Goal: Find specific page/section: Find specific page/section

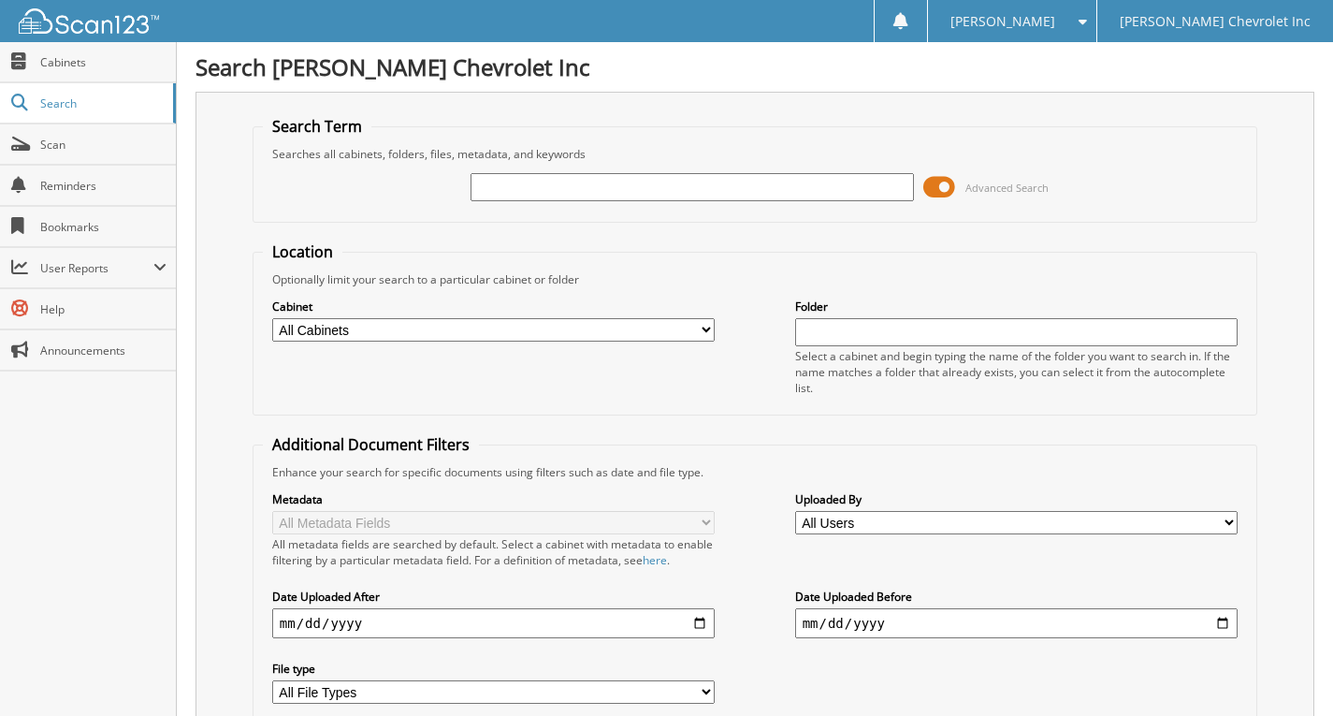
click at [493, 190] on input "text" at bounding box center [691, 187] width 443 height 28
type input "390337"
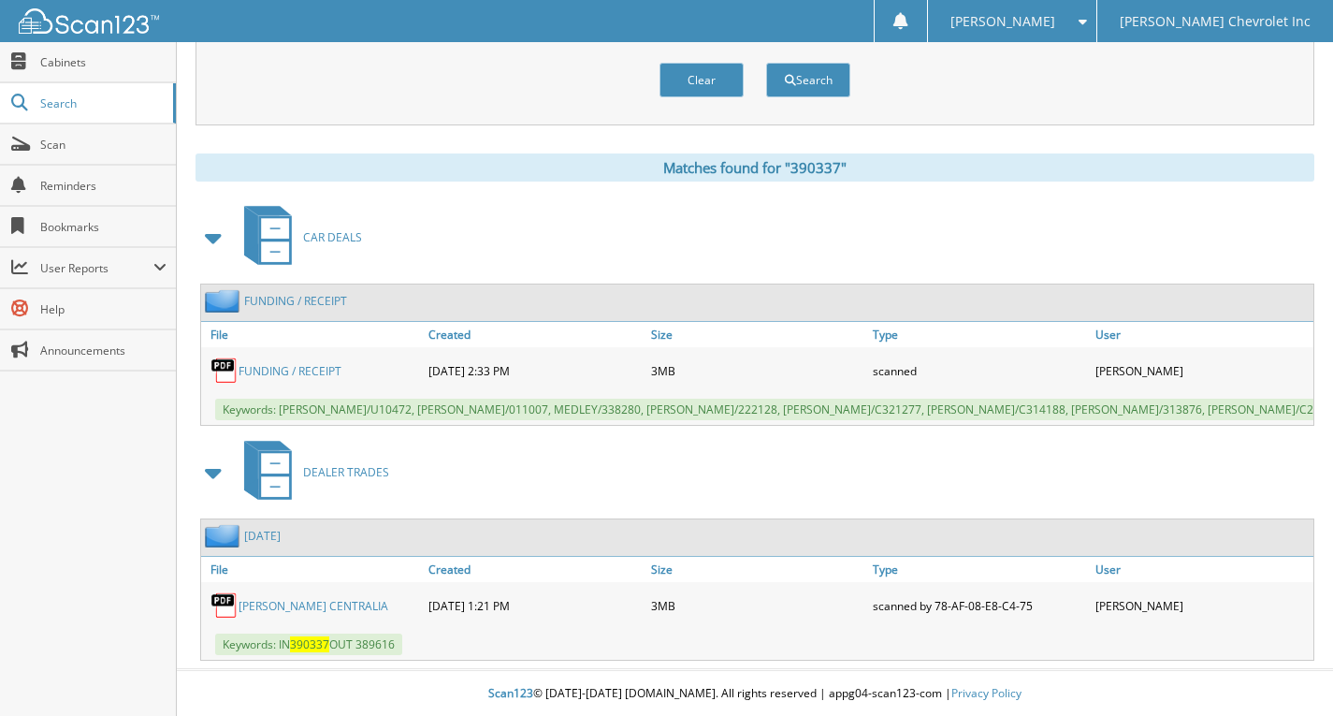
scroll to position [699, 0]
click at [296, 604] on link "[PERSON_NAME] CENTRALIA" at bounding box center [314, 605] width 150 height 16
